Goal: Communication & Community: Answer question/provide support

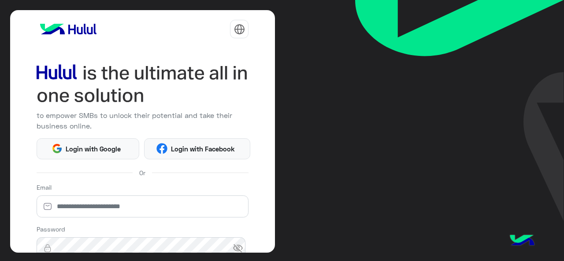
click at [81, 145] on html "to empower SMBs to unlock their potential and take their business online. Login…" at bounding box center [282, 130] width 564 height 261
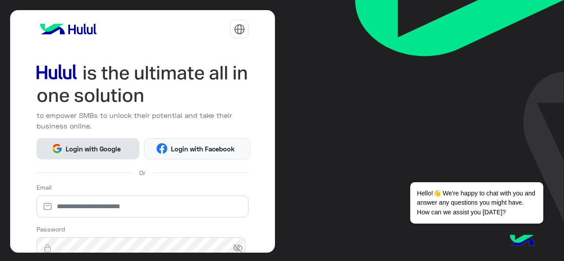
click at [78, 144] on span "Login with Google" at bounding box center [94, 149] width 62 height 10
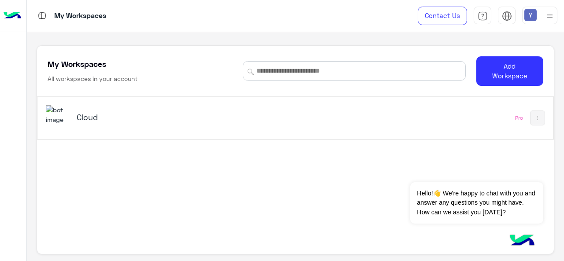
click at [86, 115] on h5 "Cloud" at bounding box center [167, 117] width 180 height 11
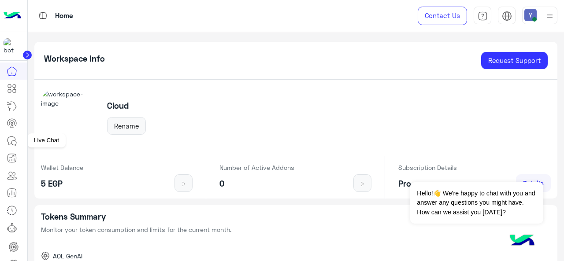
click at [15, 139] on icon at bounding box center [11, 141] width 8 height 8
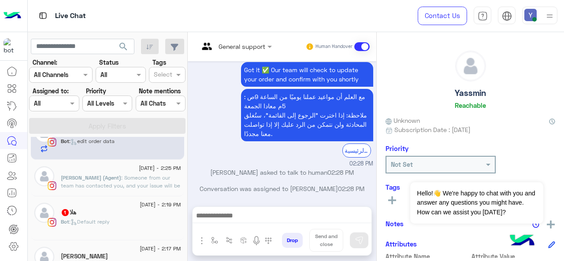
scroll to position [30, 0]
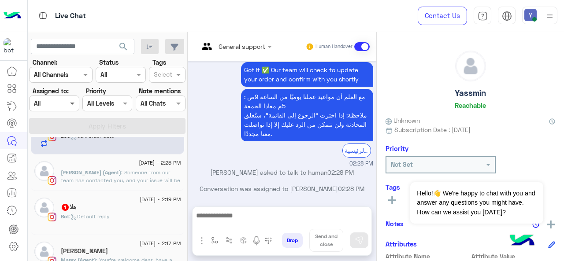
click at [72, 100] on span at bounding box center [73, 103] width 11 height 9
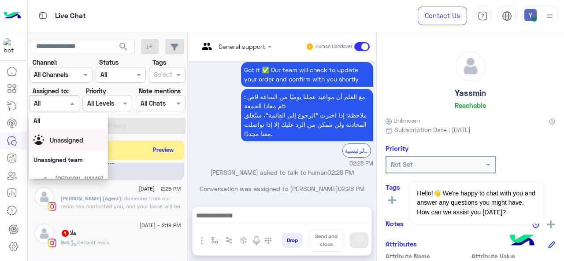
click at [67, 137] on span "Unassigned" at bounding box center [66, 140] width 33 height 7
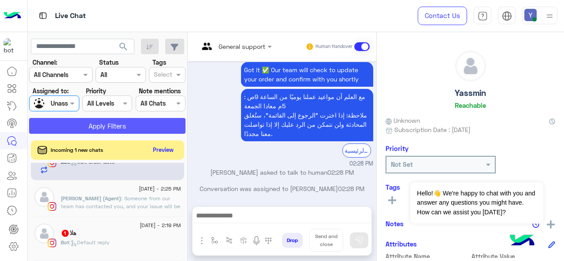
click at [105, 128] on button "Apply Filters" at bounding box center [107, 126] width 156 height 16
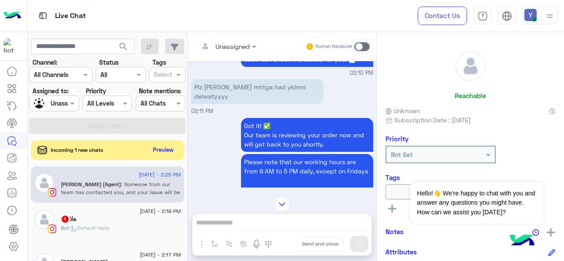
click at [106, 222] on div "هلا 1" at bounding box center [121, 219] width 120 height 9
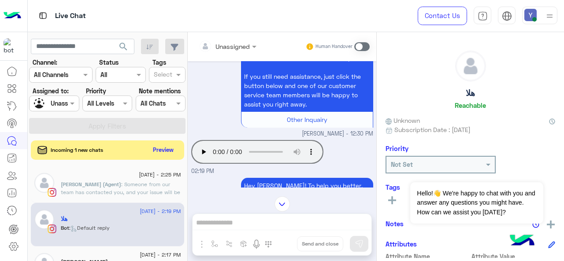
scroll to position [809, 0]
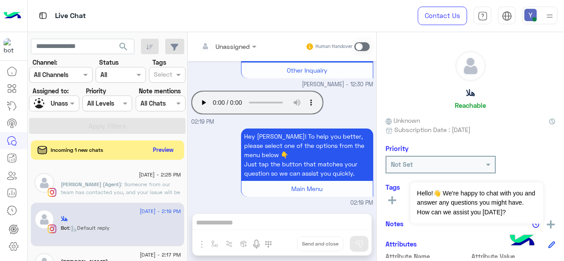
click at [358, 46] on span at bounding box center [361, 46] width 15 height 9
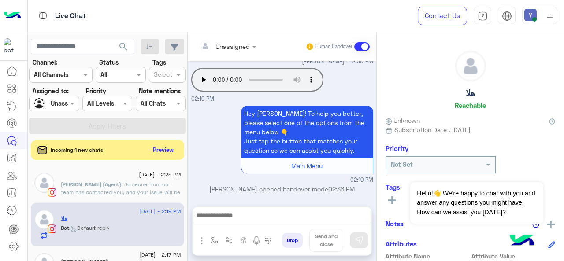
click at [244, 44] on div at bounding box center [227, 46] width 66 height 10
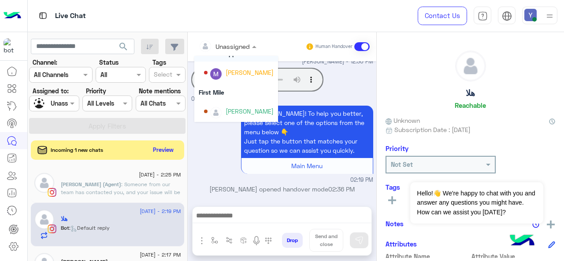
scroll to position [179, 0]
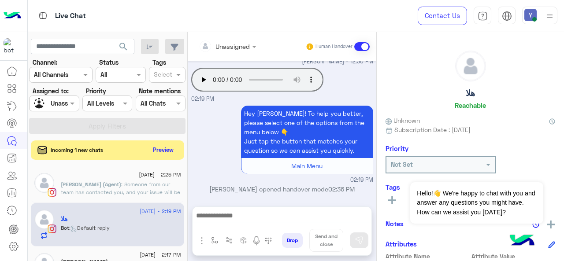
click at [546, 14] on img at bounding box center [549, 16] width 11 height 11
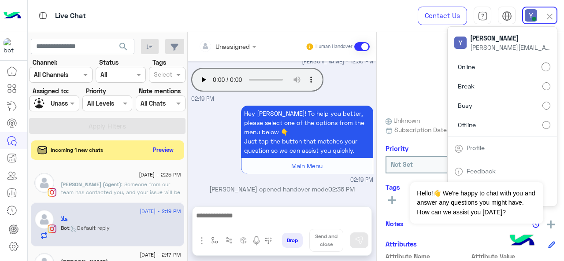
click at [249, 45] on div at bounding box center [227, 46] width 66 height 10
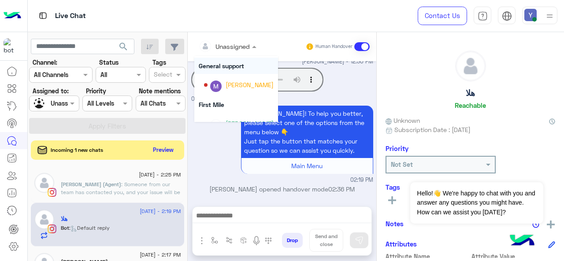
scroll to position [166, 0]
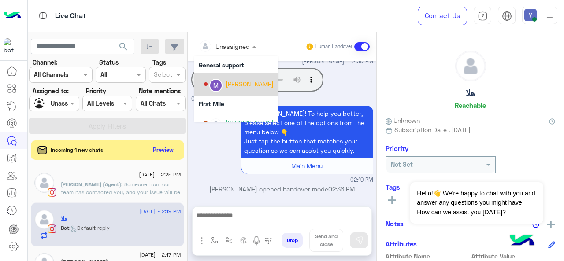
click at [237, 80] on div "[PERSON_NAME]" at bounding box center [249, 83] width 48 height 9
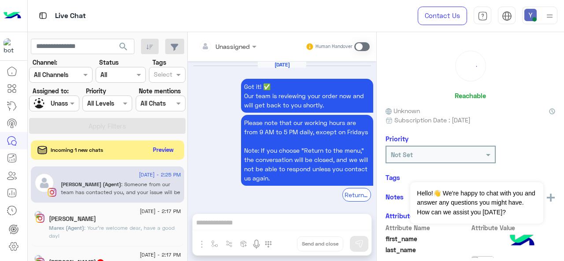
scroll to position [284, 0]
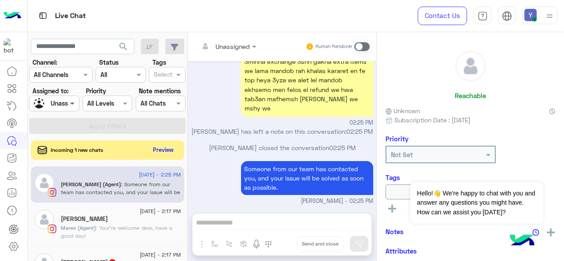
click at [70, 102] on span at bounding box center [73, 103] width 11 height 9
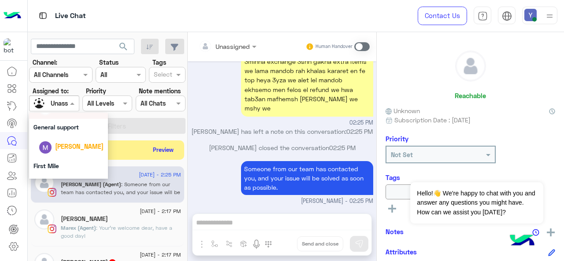
scroll to position [178, 0]
click at [76, 147] on span "[PERSON_NAME]" at bounding box center [79, 145] width 48 height 7
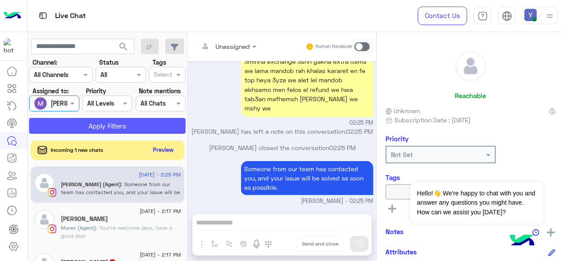
click at [98, 127] on button "Apply Filters" at bounding box center [107, 126] width 156 height 16
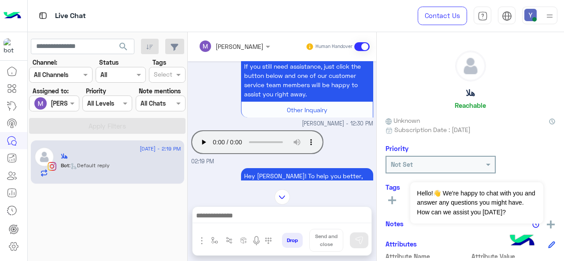
scroll to position [251, 0]
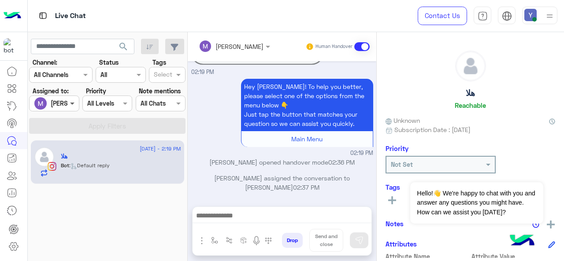
click at [68, 101] on span at bounding box center [73, 103] width 11 height 9
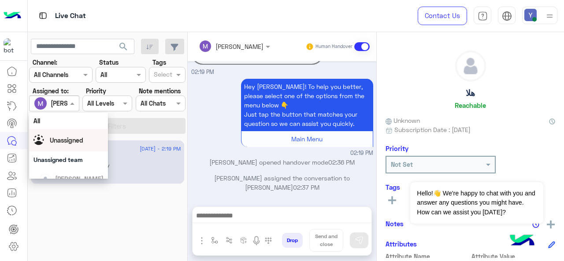
click at [68, 142] on span "Unassigned" at bounding box center [66, 140] width 33 height 7
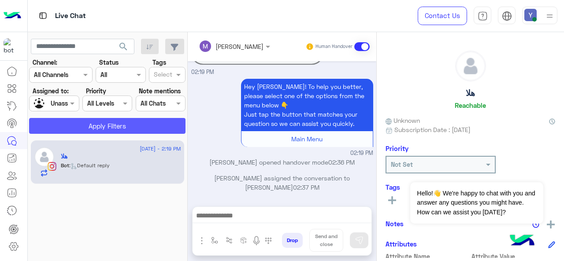
click at [112, 123] on button "Apply Filters" at bounding box center [107, 126] width 156 height 16
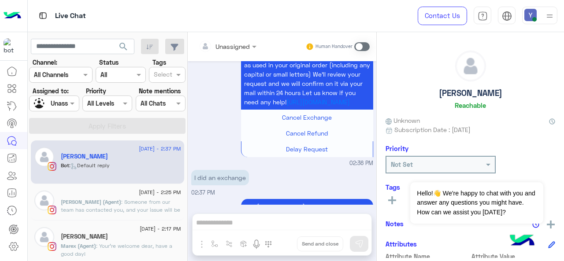
scroll to position [563, 0]
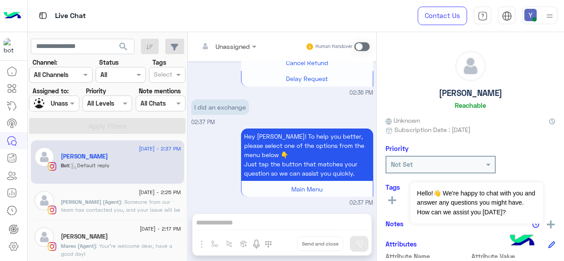
click at [111, 201] on span ": Someone from our team has contacted you, and your issue will be solved as soo…" at bounding box center [120, 210] width 119 height 22
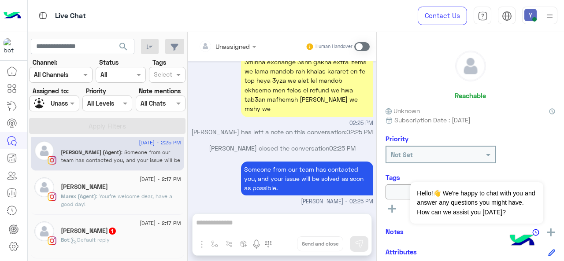
scroll to position [51, 0]
click at [103, 187] on div "[PERSON_NAME]" at bounding box center [121, 186] width 120 height 9
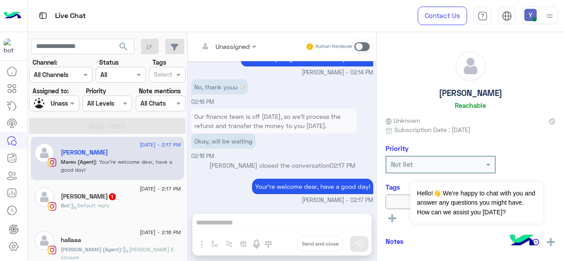
scroll to position [86, 0]
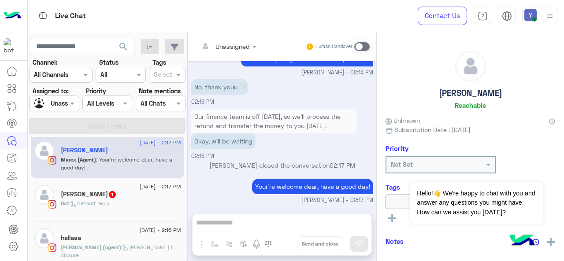
click at [107, 188] on div "[DATE] - 2:17 PM" at bounding box center [121, 188] width 120 height 6
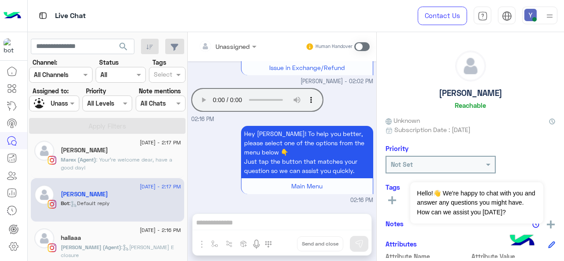
scroll to position [6066, 0]
click at [365, 48] on span at bounding box center [361, 46] width 15 height 9
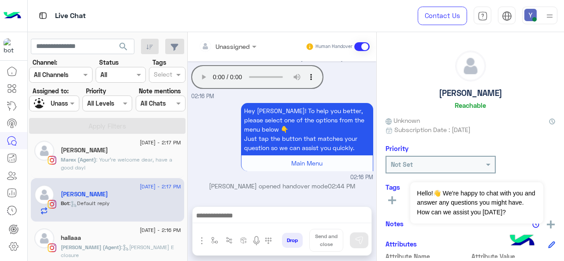
scroll to position [6088, 0]
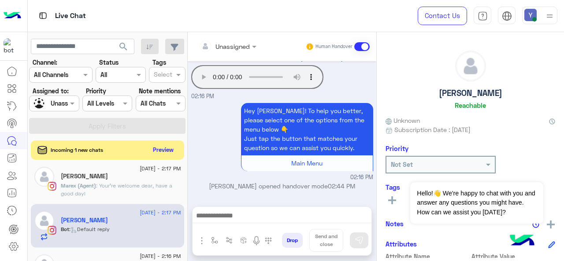
click at [243, 47] on div at bounding box center [227, 46] width 66 height 10
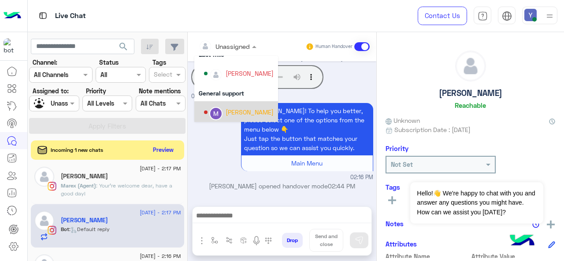
scroll to position [179, 0]
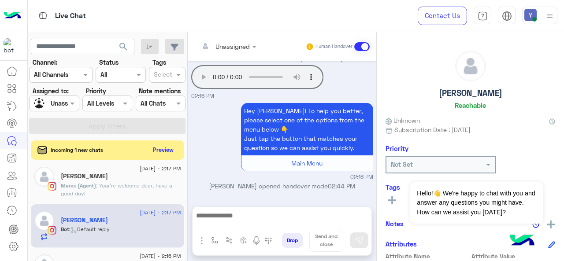
click at [335, 91] on div "Your browser does not support the audio tag. 02:16 PM" at bounding box center [282, 82] width 182 height 38
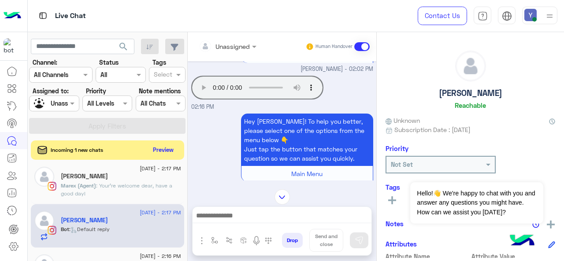
scroll to position [6051, 0]
click at [243, 45] on div at bounding box center [227, 46] width 66 height 10
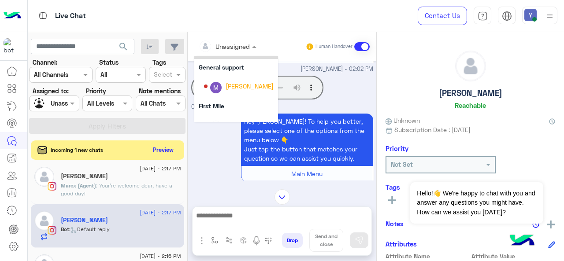
scroll to position [179, 0]
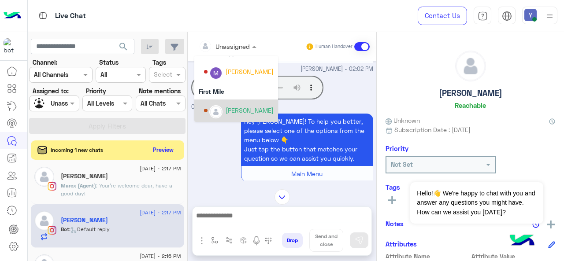
click at [247, 106] on div "[PERSON_NAME]" at bounding box center [249, 110] width 48 height 9
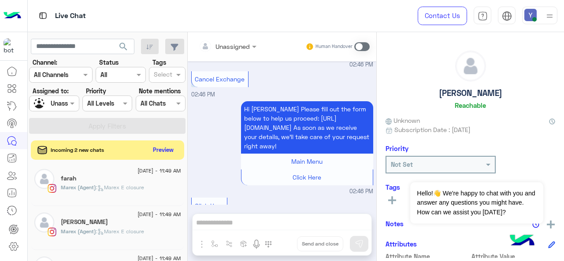
scroll to position [480, 0]
click at [106, 222] on div "[PERSON_NAME]" at bounding box center [121, 222] width 120 height 9
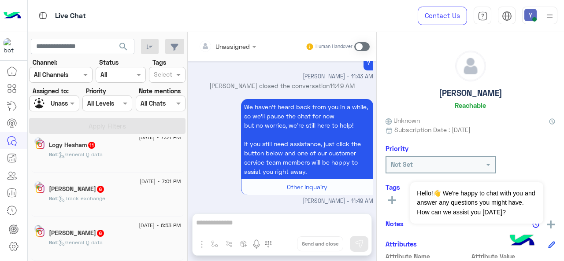
scroll to position [4, 0]
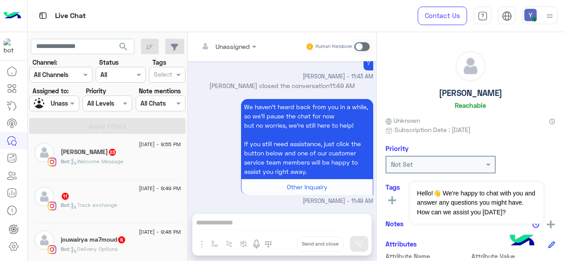
click at [89, 158] on span ": Welcome Message" at bounding box center [96, 161] width 54 height 7
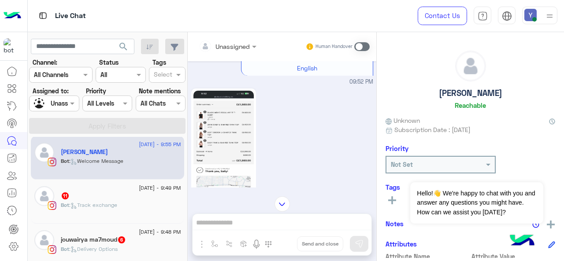
scroll to position [257, 0]
click at [221, 114] on img at bounding box center [223, 143] width 60 height 107
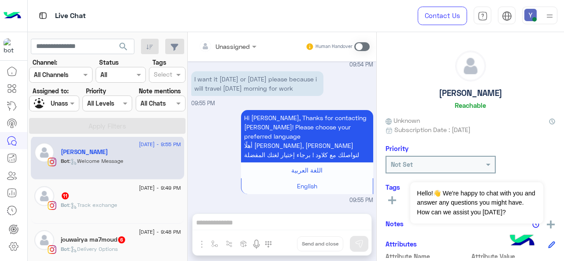
scroll to position [1790, 0]
click at [110, 192] on div "11" at bounding box center [121, 196] width 120 height 9
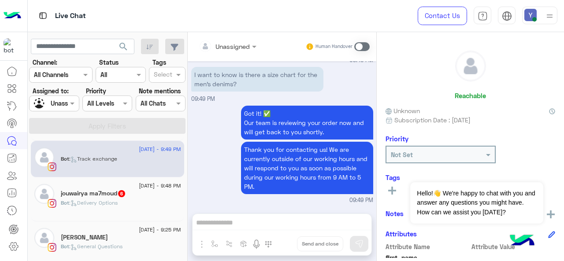
scroll to position [44, 0]
click at [108, 199] on span ": Delivery Options" at bounding box center [93, 202] width 48 height 7
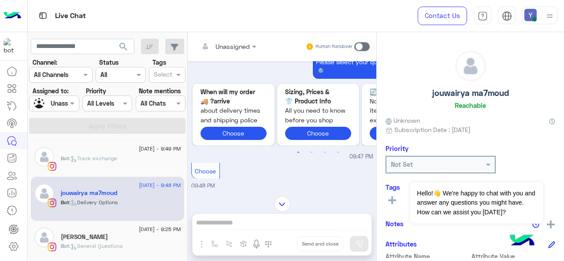
scroll to position [486, 0]
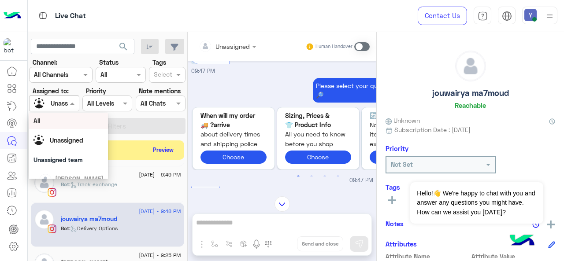
click at [62, 104] on div at bounding box center [54, 103] width 49 height 10
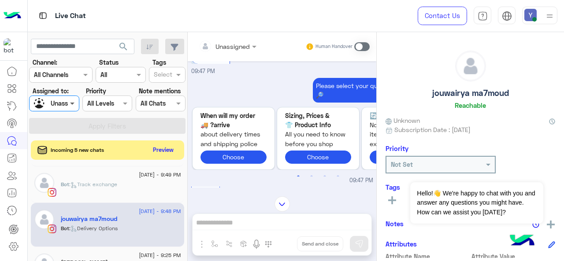
click at [71, 101] on span at bounding box center [73, 103] width 11 height 9
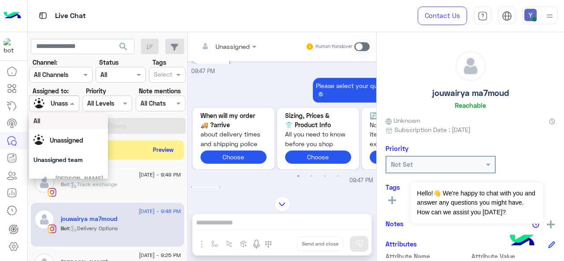
click at [64, 101] on div at bounding box center [54, 103] width 49 height 10
click at [49, 121] on div "All" at bounding box center [68, 120] width 70 height 9
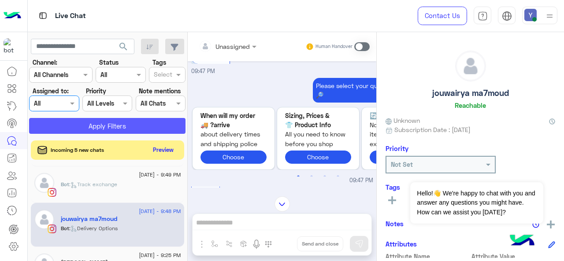
click at [92, 124] on button "Apply Filters" at bounding box center [107, 126] width 156 height 16
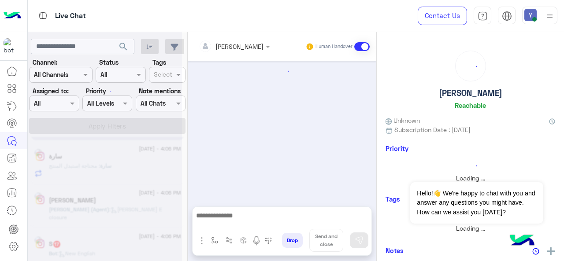
scroll to position [233, 0]
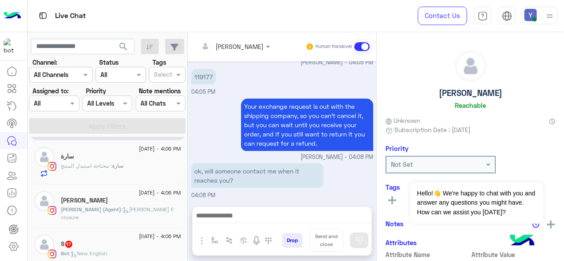
click at [177, 74] on span at bounding box center [179, 74] width 11 height 9
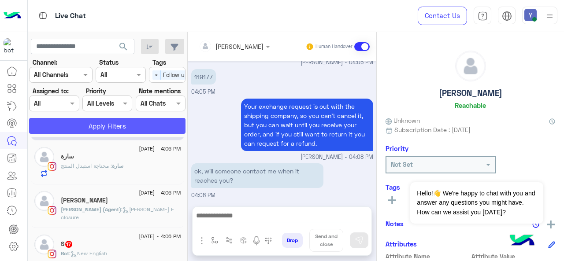
click at [105, 128] on button "Apply Filters" at bounding box center [107, 126] width 156 height 16
